Goal: Task Accomplishment & Management: Use online tool/utility

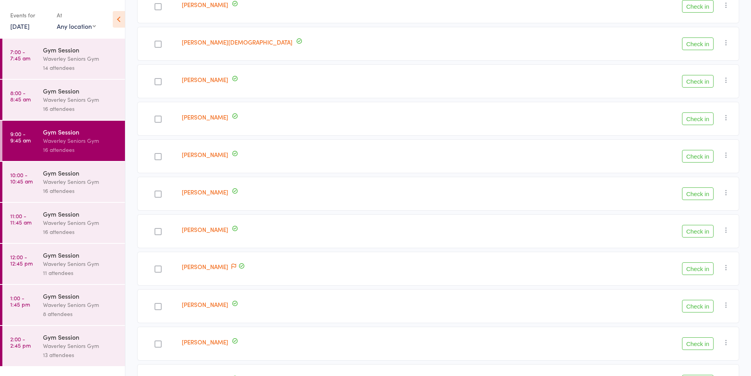
scroll to position [381, 0]
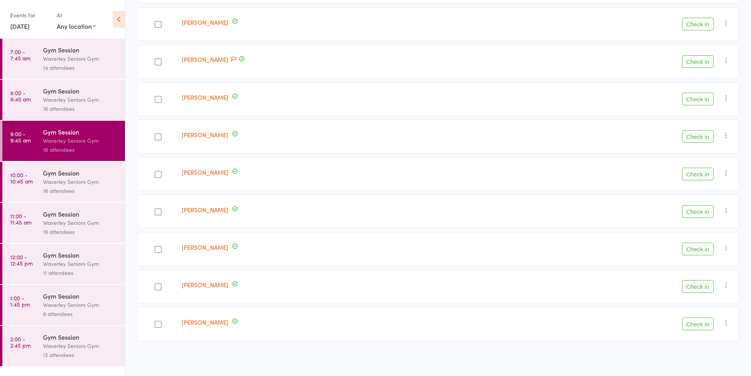
click at [64, 177] on div "Waverley Seniors Gym" at bounding box center [80, 181] width 75 height 9
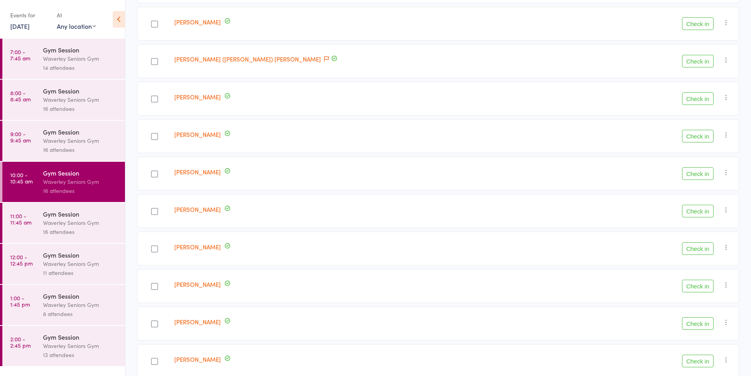
scroll to position [381, 0]
click at [71, 230] on div "16 attendees" at bounding box center [80, 231] width 75 height 9
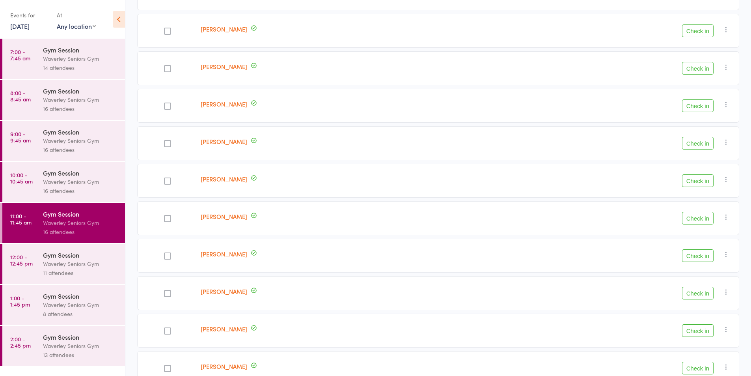
scroll to position [381, 0]
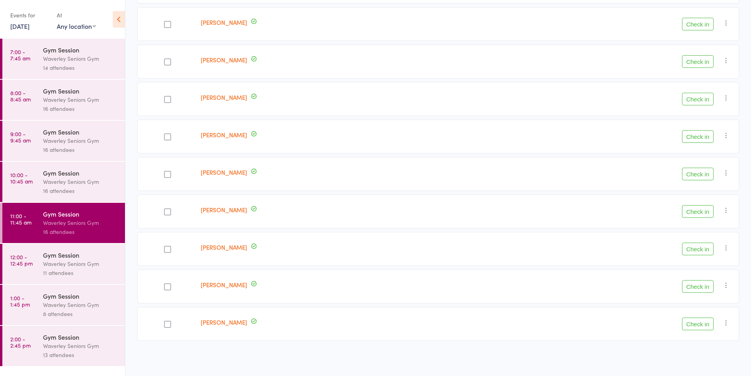
click at [69, 264] on div "Waverley Seniors Gym" at bounding box center [80, 263] width 75 height 9
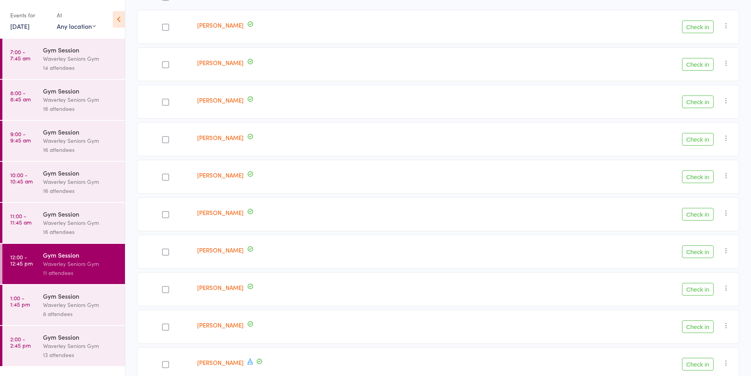
scroll to position [194, 0]
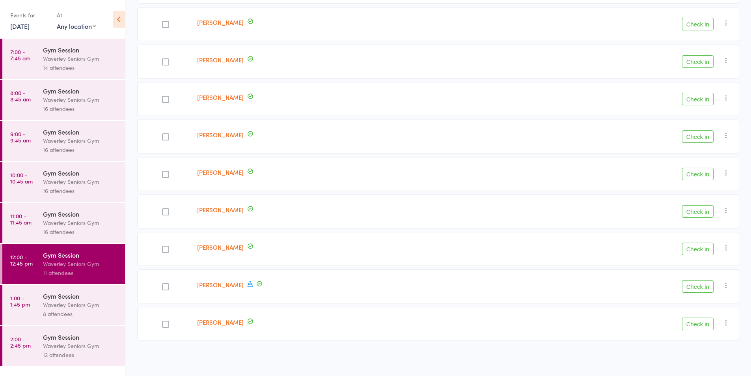
click at [57, 315] on div "8 attendees" at bounding box center [80, 313] width 75 height 9
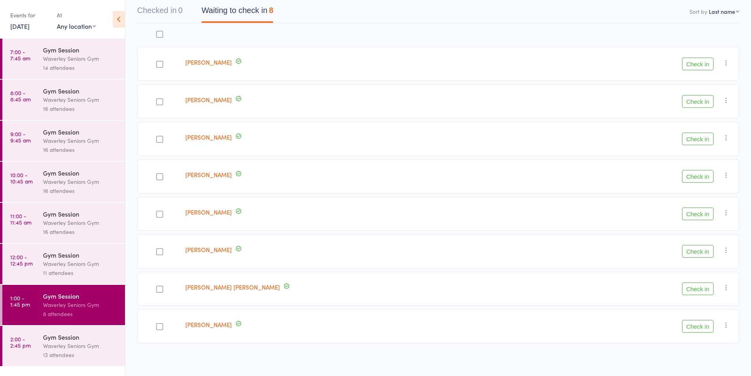
scroll to position [82, 0]
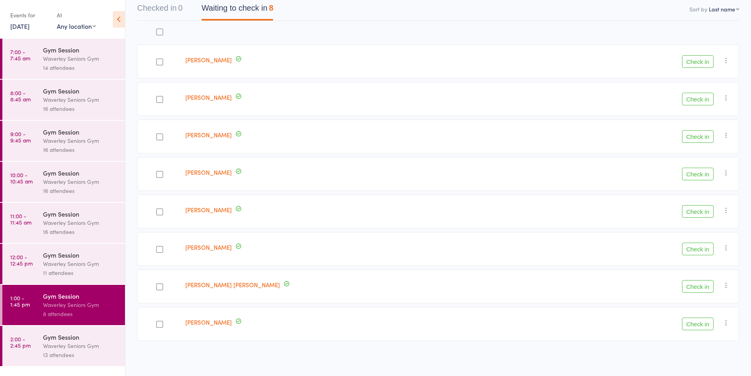
click at [71, 350] on div "13 attendees" at bounding box center [80, 354] width 75 height 9
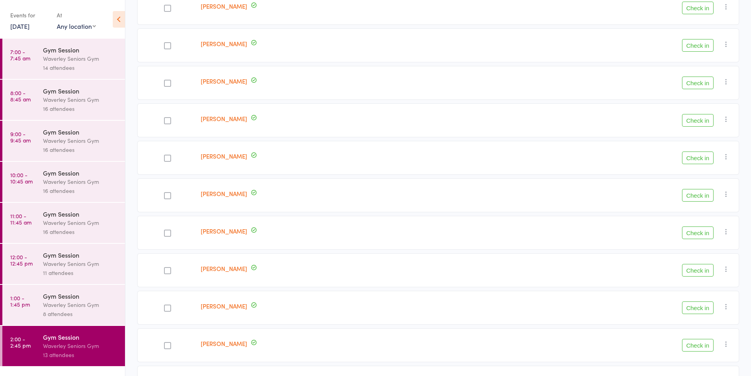
scroll to position [269, 0]
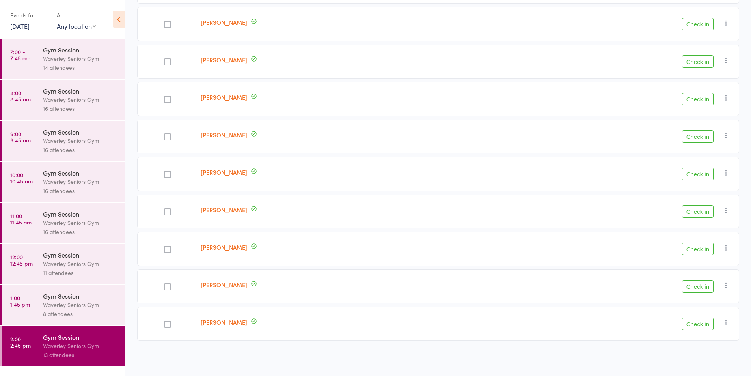
click at [727, 173] on icon "button" at bounding box center [726, 173] width 8 height 8
click at [692, 241] on li "Remove" at bounding box center [697, 241] width 65 height 11
